Goal: Information Seeking & Learning: Learn about a topic

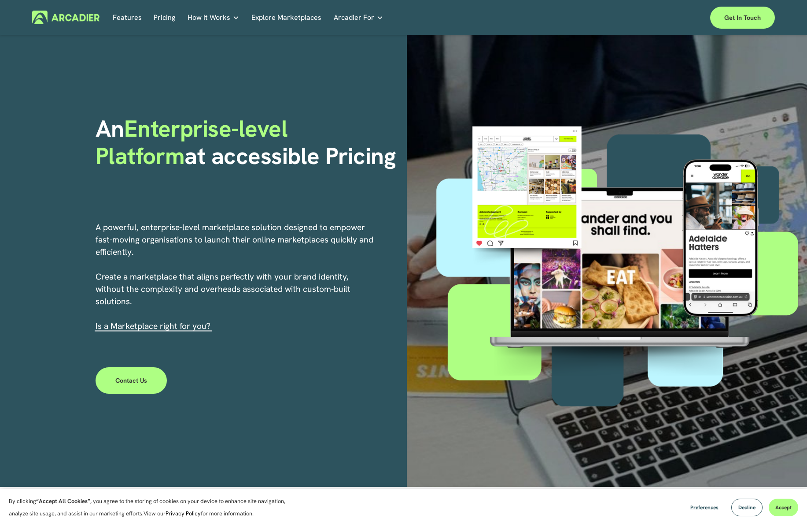
click at [126, 17] on link "Features" at bounding box center [127, 18] width 29 height 14
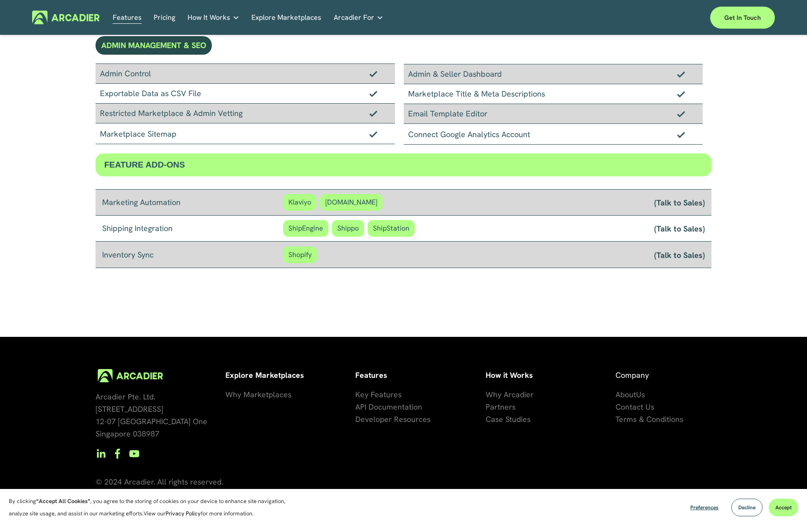
scroll to position [636, 0]
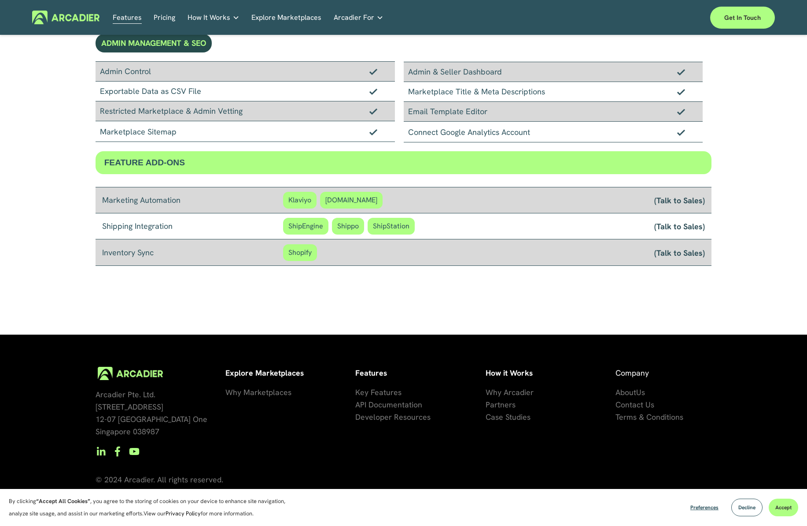
click at [244, 393] on span "Why Marketplaces" at bounding box center [259, 392] width 66 height 10
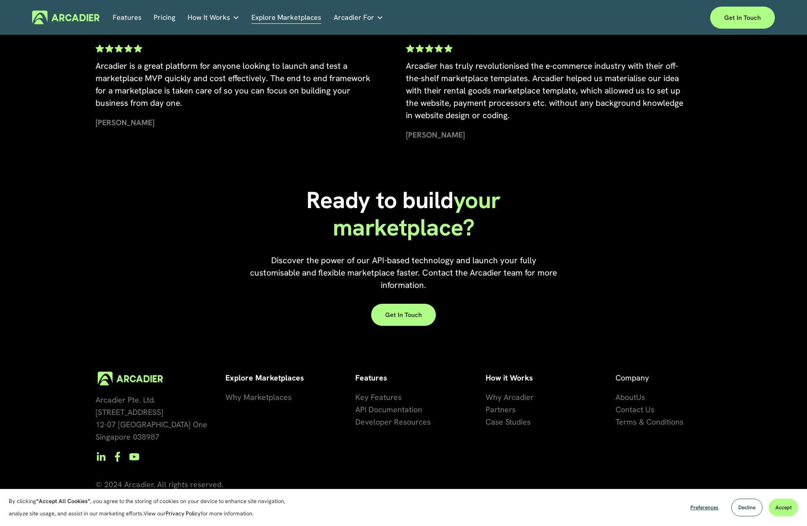
scroll to position [1873, 0]
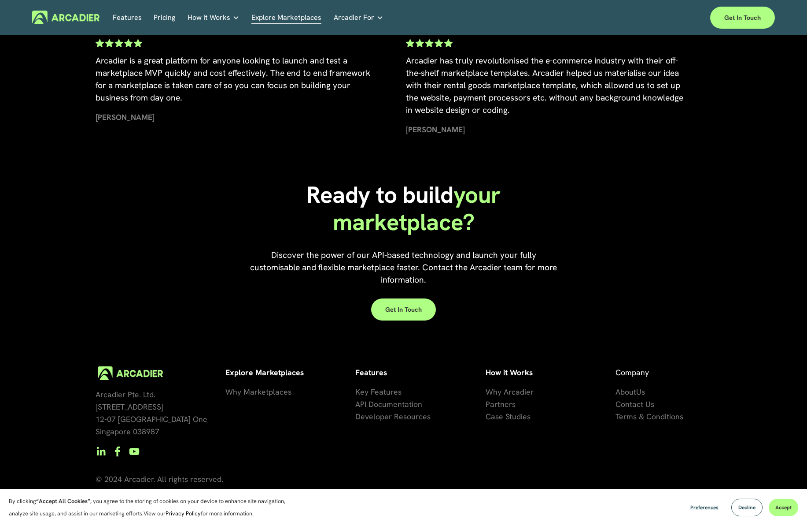
click at [379, 392] on span "Key Features" at bounding box center [378, 391] width 46 height 10
